Goal: Task Accomplishment & Management: Complete application form

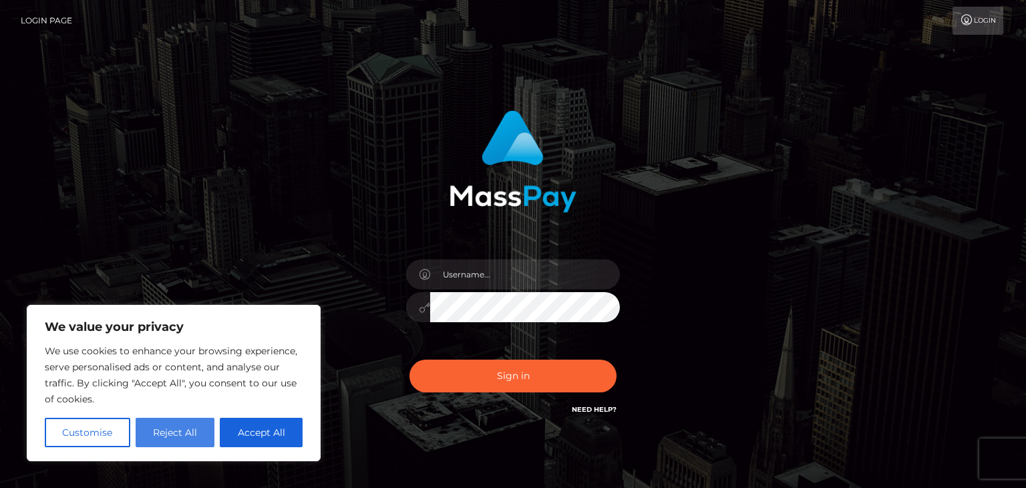
click at [183, 434] on button "Reject All" at bounding box center [176, 432] width 80 height 29
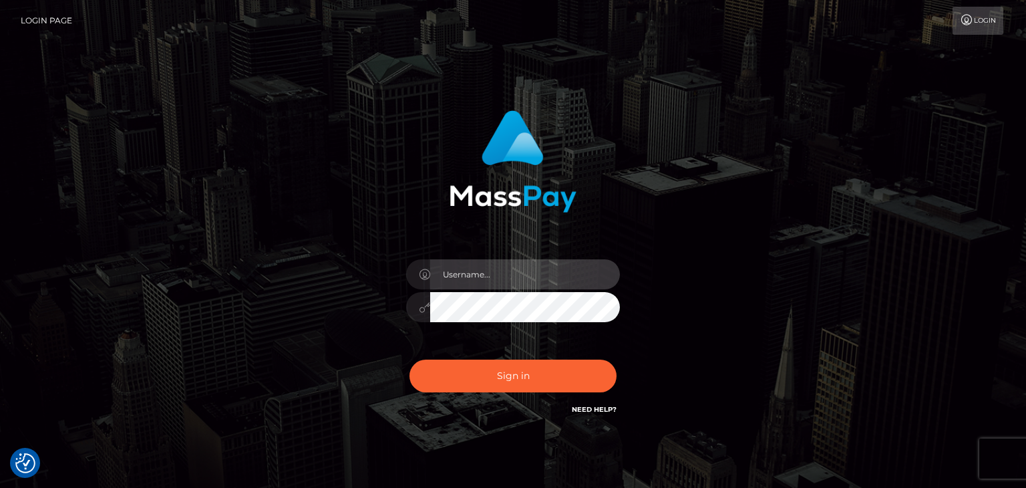
click at [468, 278] on input "text" at bounding box center [525, 274] width 190 height 30
click at [504, 273] on input "quitterboi8888@outlook.com" at bounding box center [525, 274] width 190 height 30
type input "quitterboi8889@outlook.com"
click at [410, 359] on button "Sign in" at bounding box center [513, 375] width 207 height 33
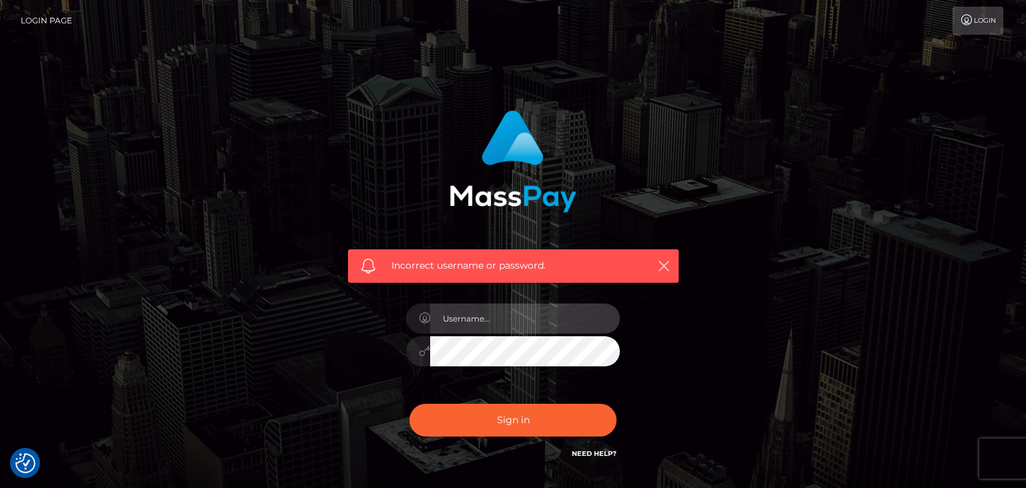
click at [496, 315] on input "text" at bounding box center [525, 318] width 190 height 30
type input "[EMAIL_ADDRESS][DOMAIN_NAME]"
click at [410, 404] on button "Sign in" at bounding box center [513, 420] width 207 height 33
click at [471, 314] on input "text" at bounding box center [525, 318] width 190 height 30
type input "[EMAIL_ADDRESS][DOMAIN_NAME]"
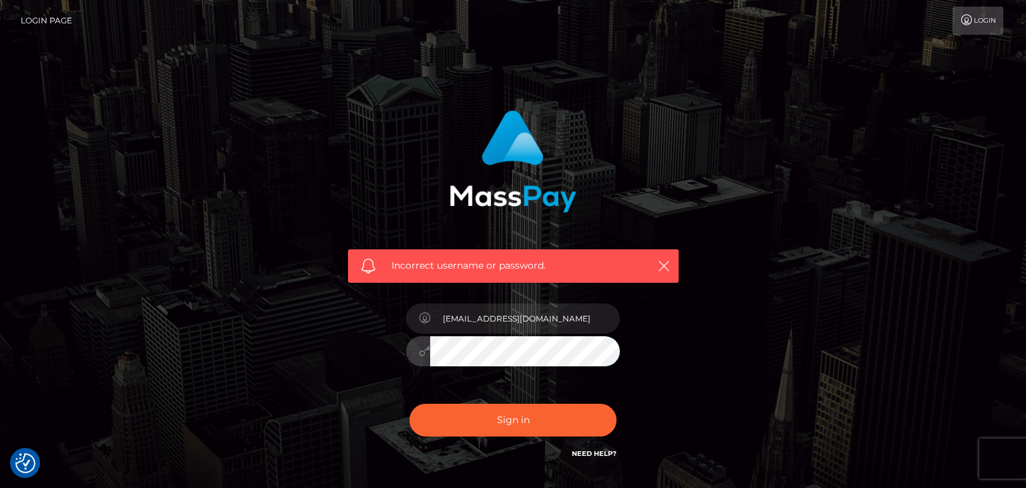
click at [410, 404] on button "Sign in" at bounding box center [513, 420] width 207 height 33
click at [563, 309] on input "text" at bounding box center [525, 318] width 190 height 30
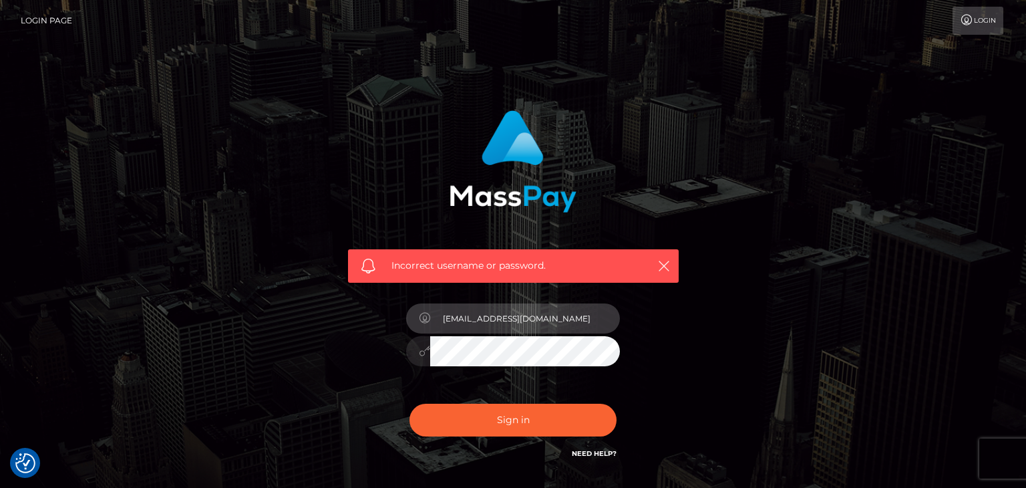
type input "goddessmichelle11@outlook.com"
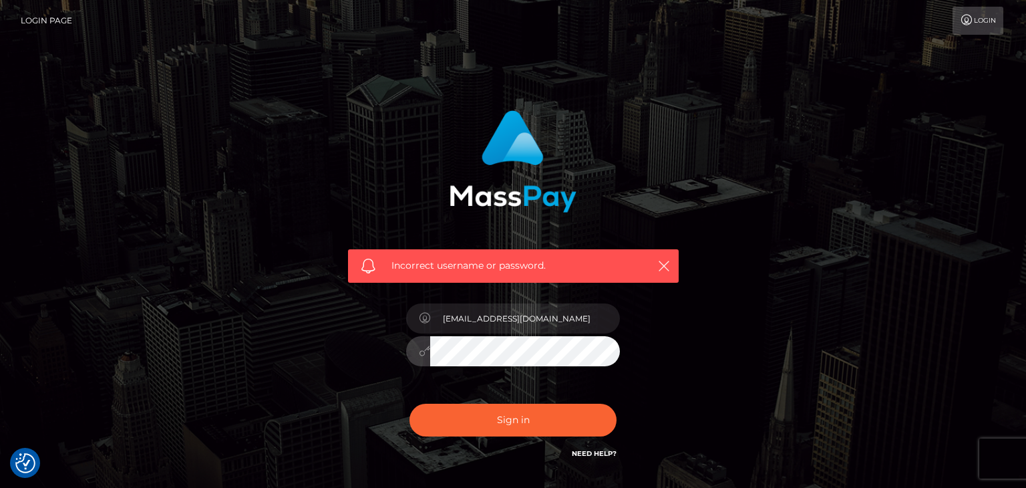
click at [410, 404] on button "Sign in" at bounding box center [513, 420] width 207 height 33
click at [545, 326] on input "text" at bounding box center [525, 318] width 190 height 30
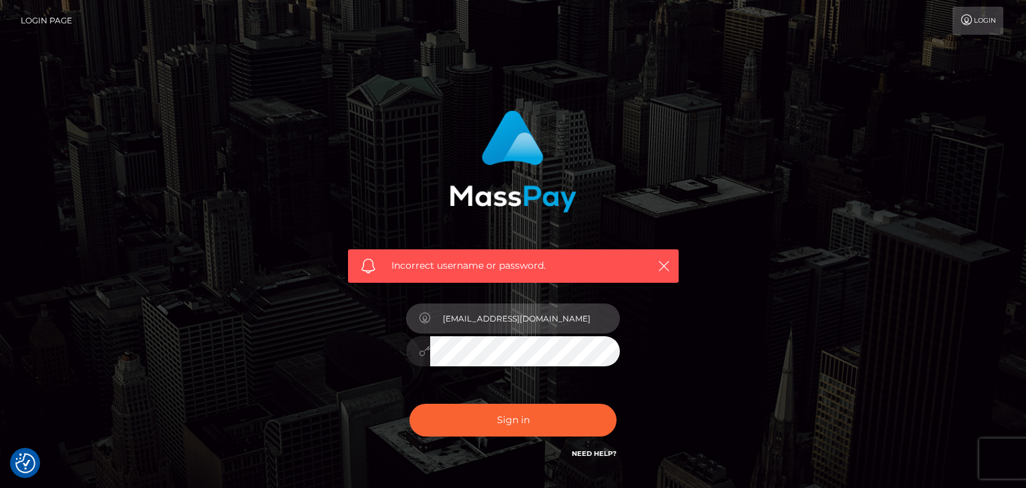
type input "Goddessmichelle11@outlook.com"
click at [410, 404] on button "Sign in" at bounding box center [513, 420] width 207 height 33
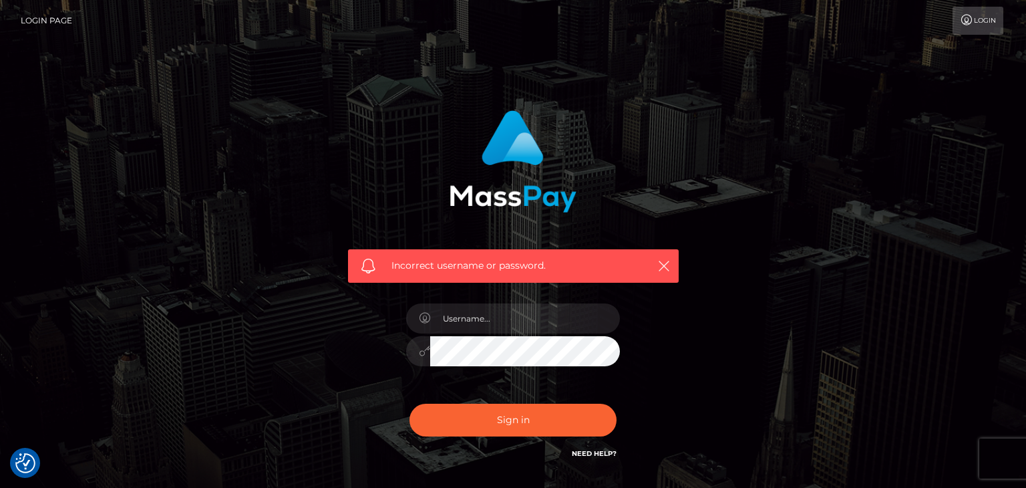
click at [593, 454] on link "Need Help?" at bounding box center [594, 453] width 45 height 9
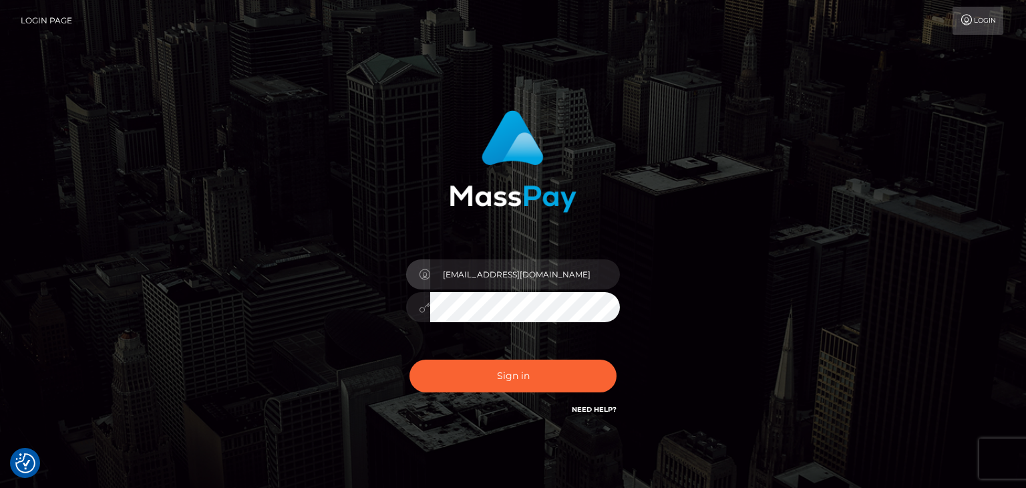
type input "[EMAIL_ADDRESS][DOMAIN_NAME]"
click at [410, 359] on button "Sign in" at bounding box center [513, 375] width 207 height 33
